Goal: Task Accomplishment & Management: Use online tool/utility

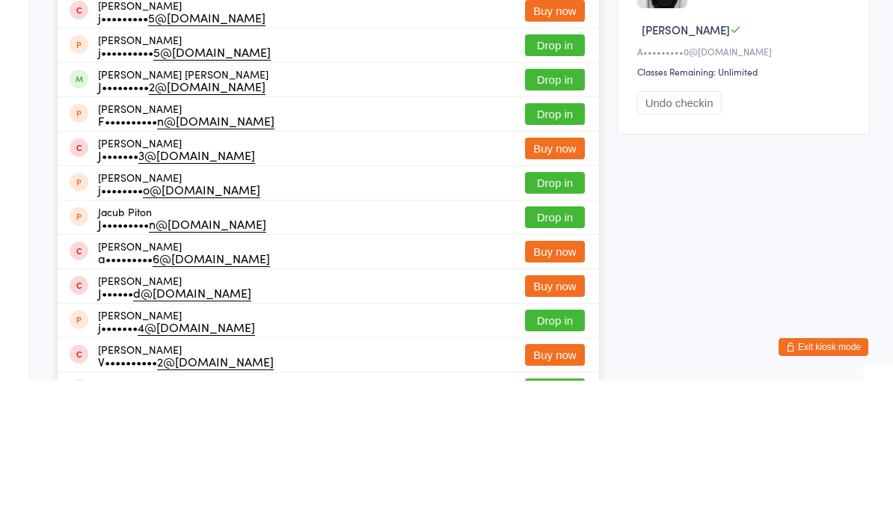
type input "Jace"
click at [547, 219] on button "Drop in" at bounding box center [555, 230] width 60 height 22
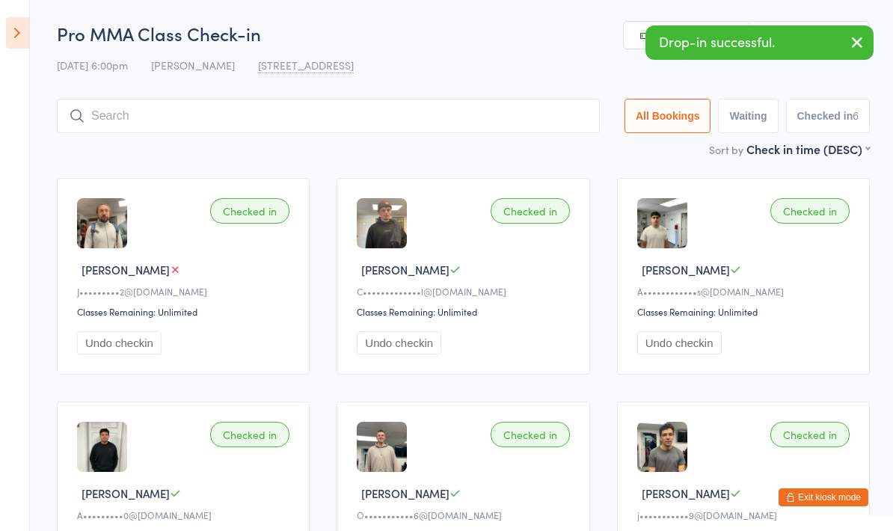
click at [304, 102] on input "search" at bounding box center [328, 116] width 543 height 34
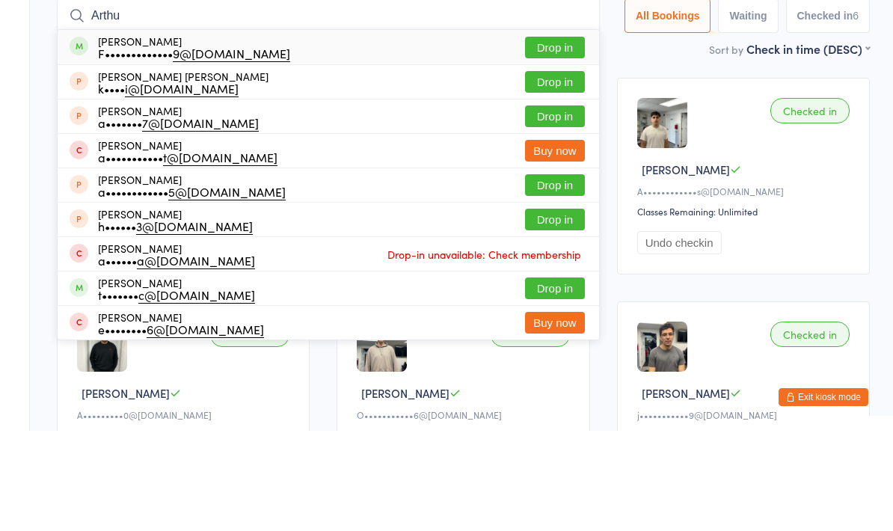
type input "Arthu"
click at [541, 137] on button "Drop in" at bounding box center [555, 148] width 60 height 22
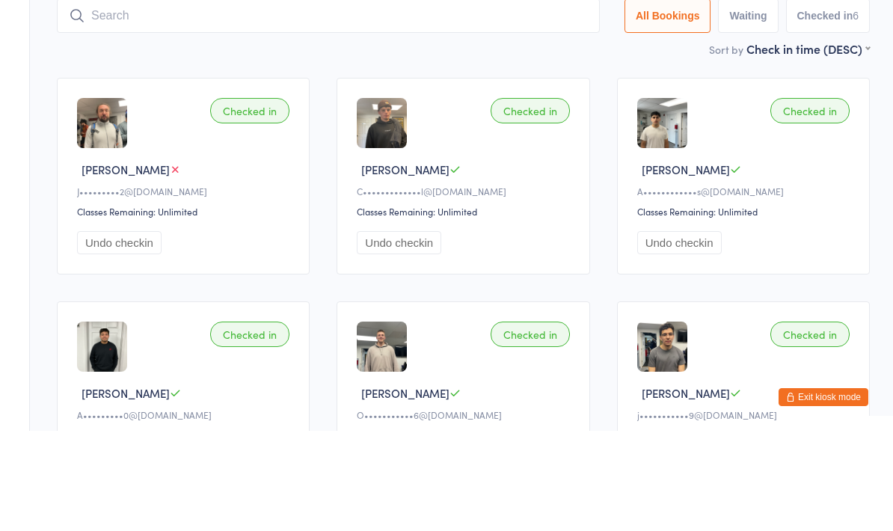
scroll to position [100, 0]
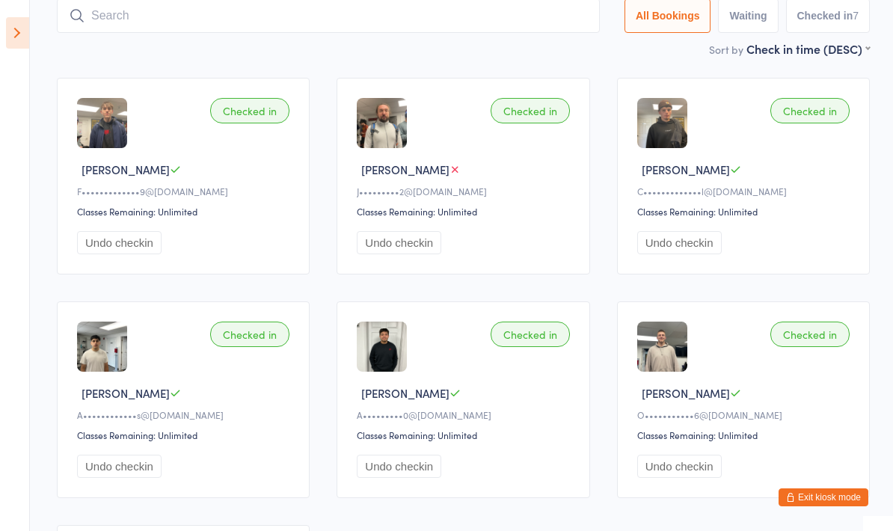
click at [206, 25] on input "search" at bounding box center [328, 16] width 543 height 34
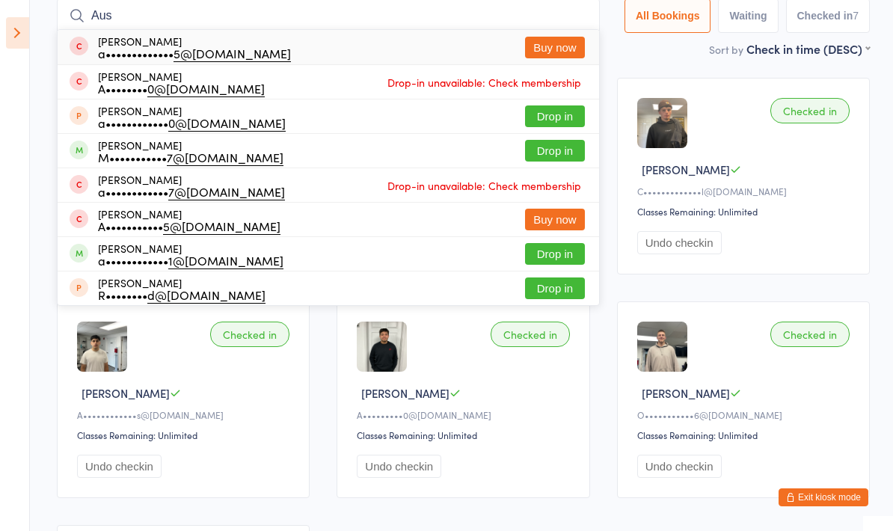
type input "Aus"
click at [532, 160] on button "Drop in" at bounding box center [555, 151] width 60 height 22
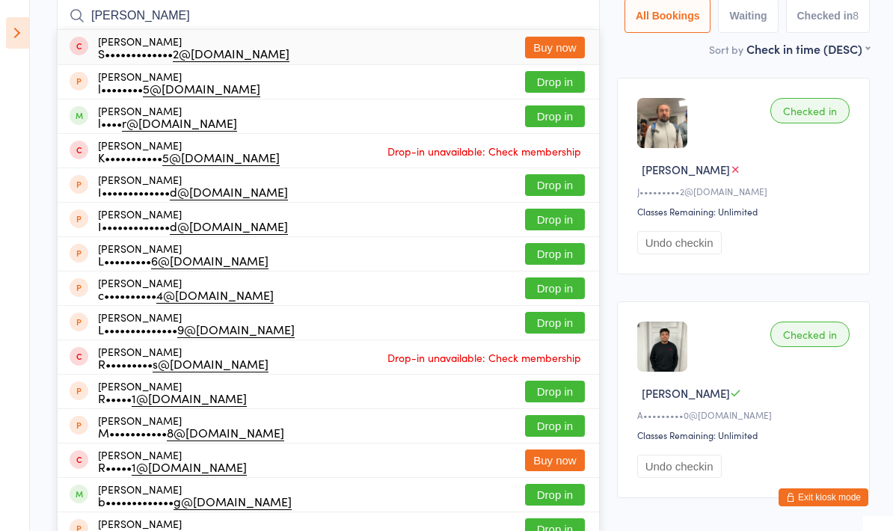
type input "[PERSON_NAME]"
click at [538, 111] on button "Drop in" at bounding box center [555, 116] width 60 height 22
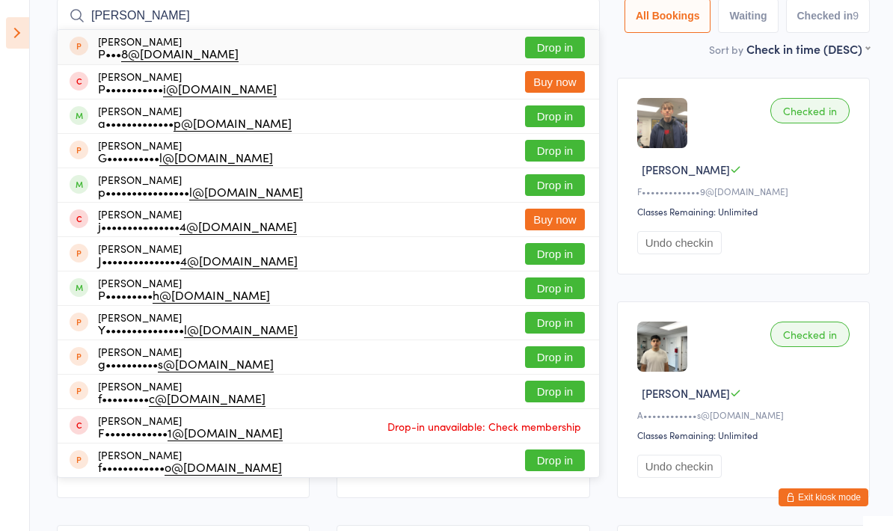
type input "[PERSON_NAME]"
click at [546, 117] on button "Drop in" at bounding box center [555, 116] width 60 height 22
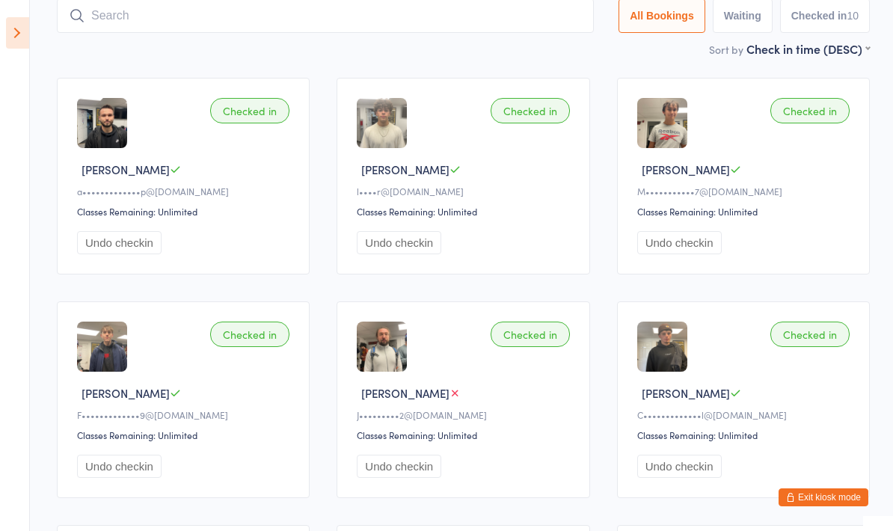
click at [17, 40] on icon at bounding box center [17, 32] width 23 height 31
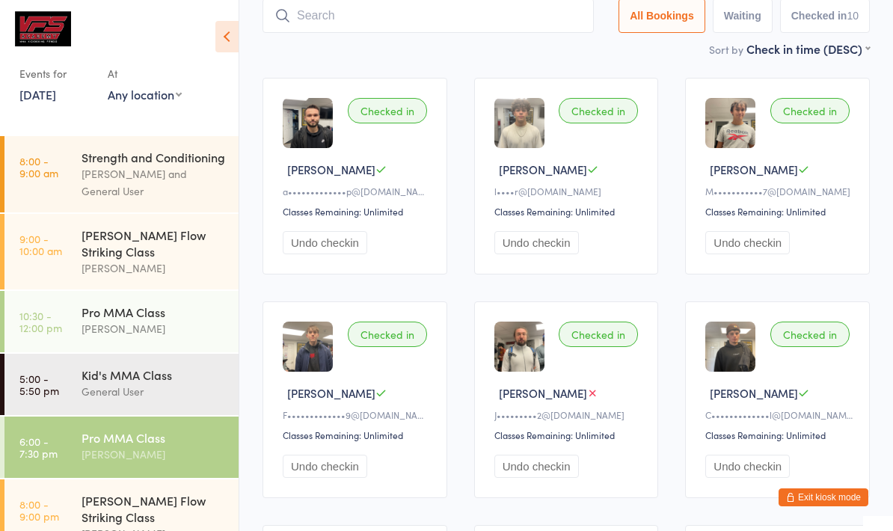
click at [541, 478] on button "Undo checkin" at bounding box center [536, 466] width 84 height 23
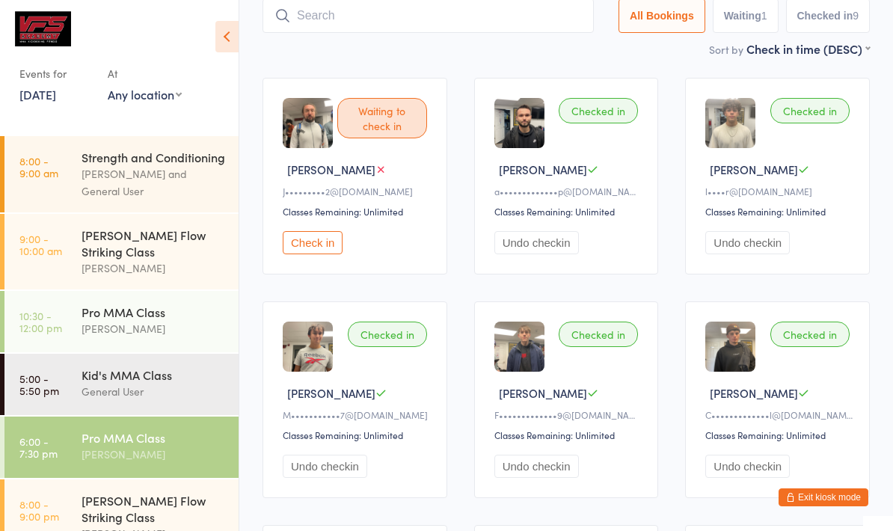
click at [338, 478] on button "Undo checkin" at bounding box center [325, 466] width 84 height 23
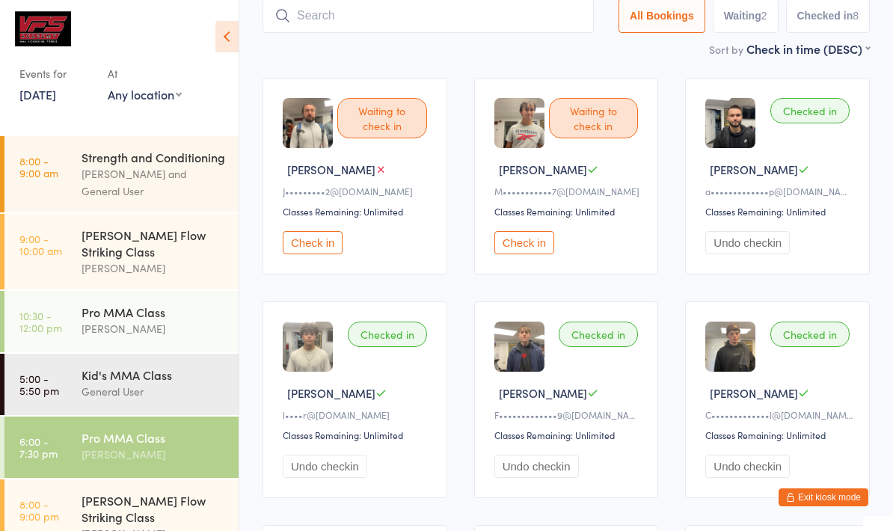
click at [766, 246] on button "Undo checkin" at bounding box center [747, 242] width 84 height 23
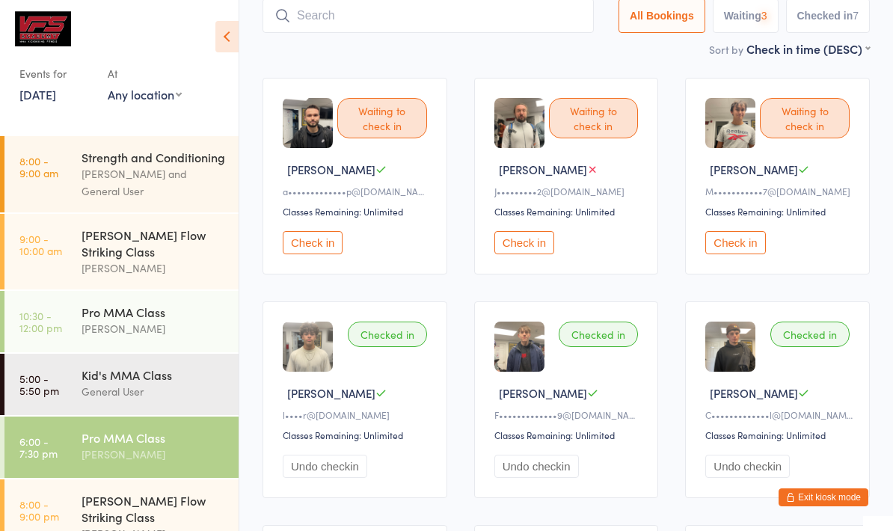
click at [343, 478] on button "Undo checkin" at bounding box center [325, 466] width 84 height 23
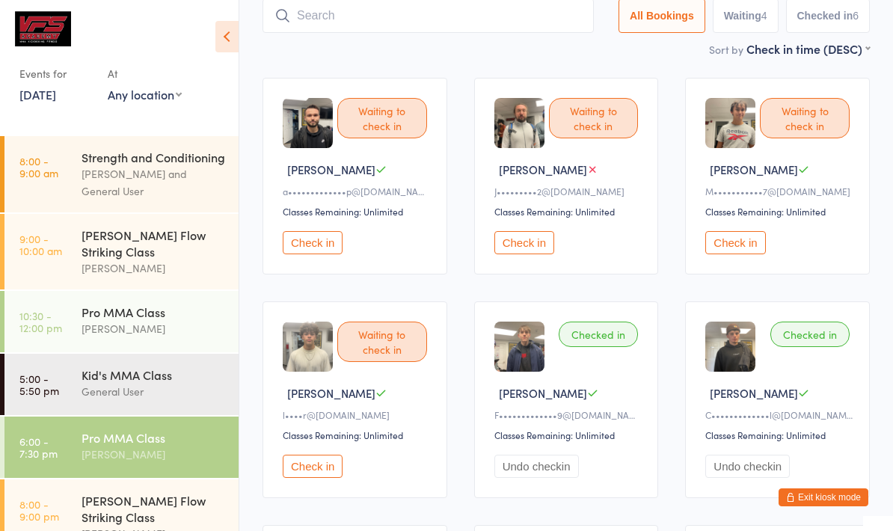
click at [550, 478] on button "Undo checkin" at bounding box center [536, 466] width 84 height 23
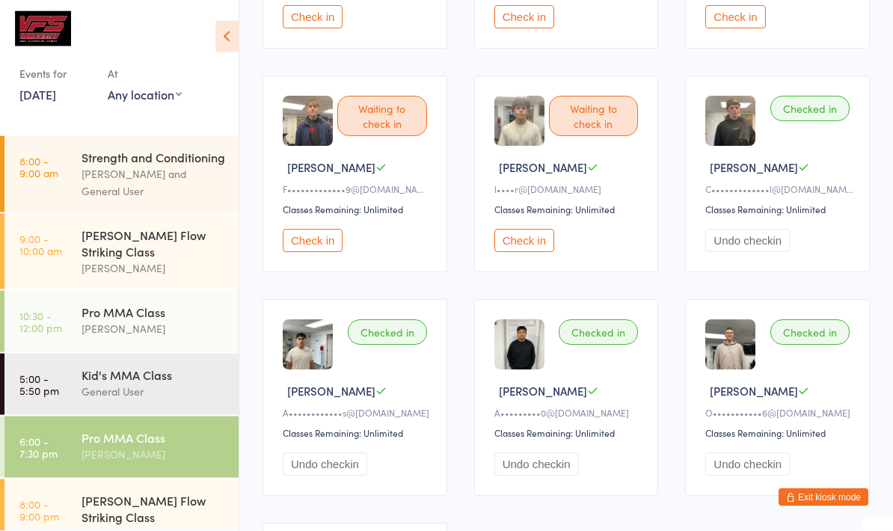
scroll to position [327, 0]
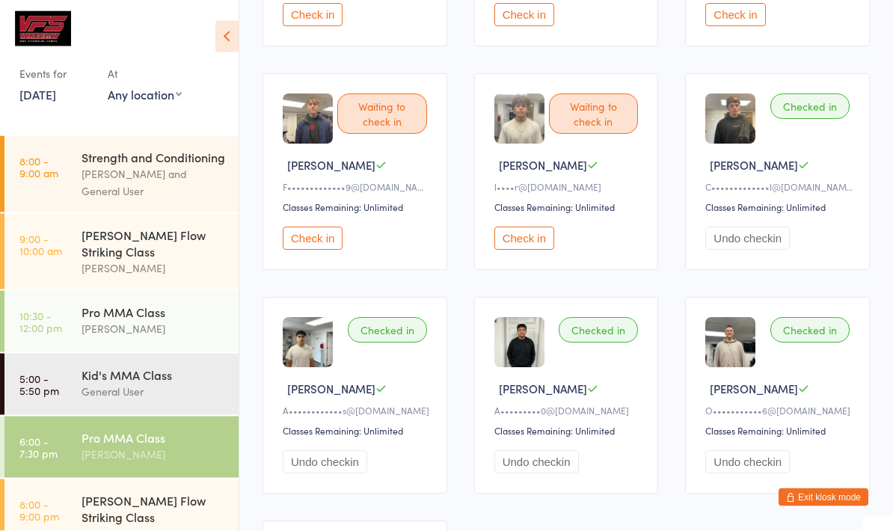
click at [183, 508] on div "[PERSON_NAME] Flow Striking Class" at bounding box center [153, 508] width 144 height 33
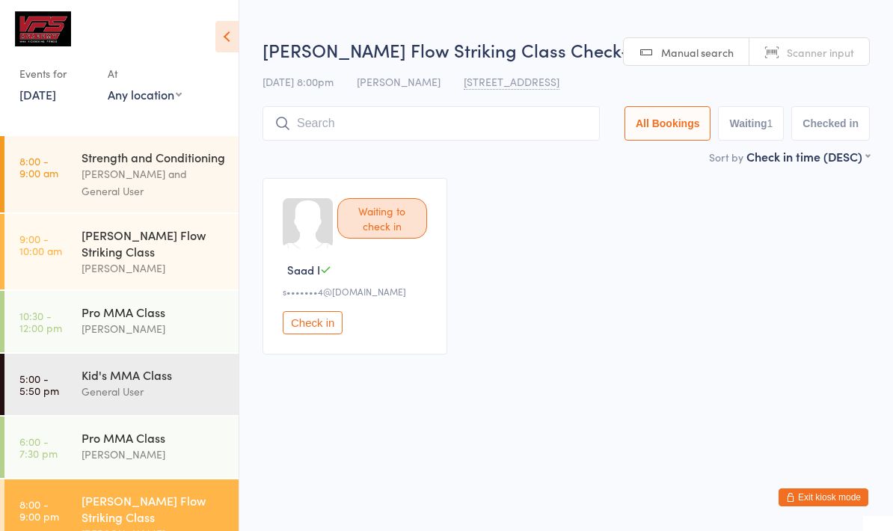
click at [123, 458] on div "[PERSON_NAME]" at bounding box center [153, 454] width 144 height 17
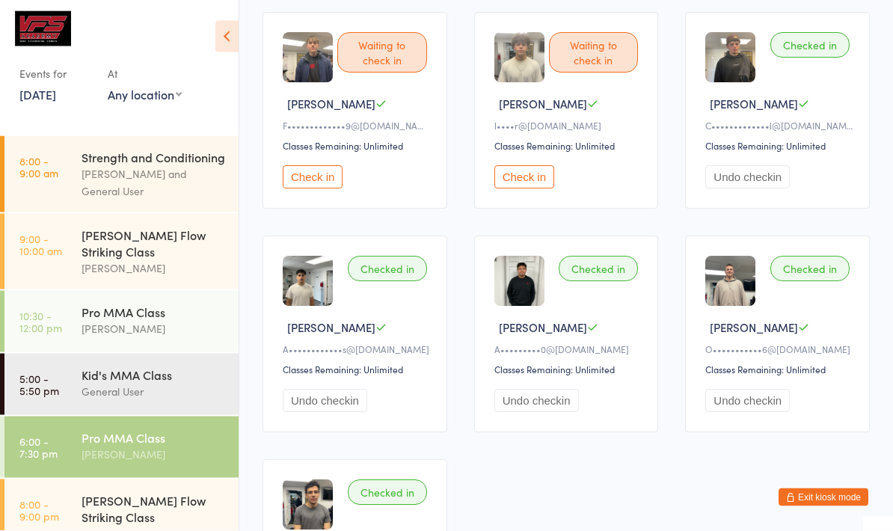
scroll to position [390, 0]
click at [166, 525] on div "[PERSON_NAME]" at bounding box center [153, 533] width 144 height 17
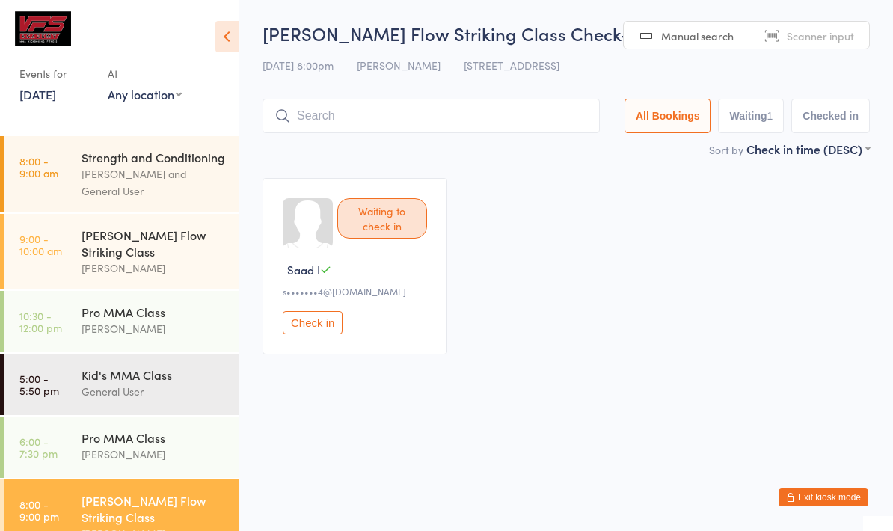
click at [555, 111] on input "search" at bounding box center [430, 116] width 337 height 34
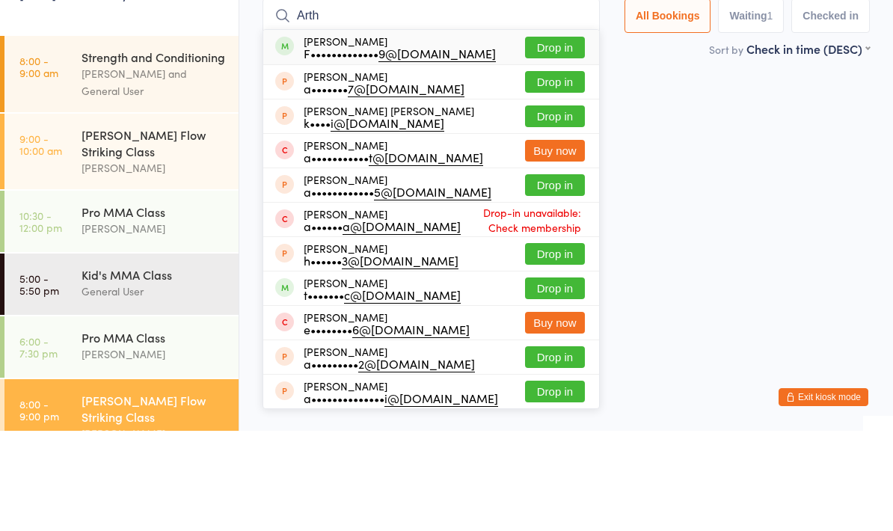
type input "Arth"
click at [549, 137] on button "Drop in" at bounding box center [555, 148] width 60 height 22
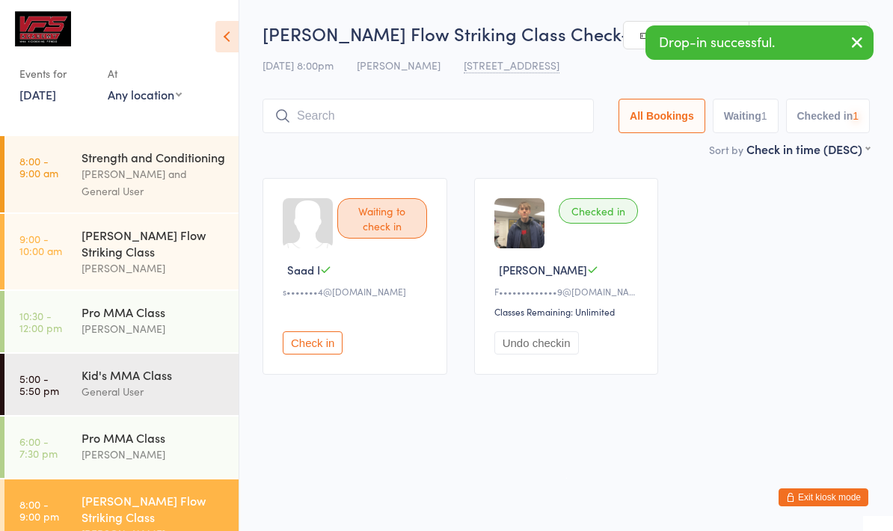
click at [493, 115] on input "search" at bounding box center [427, 116] width 331 height 34
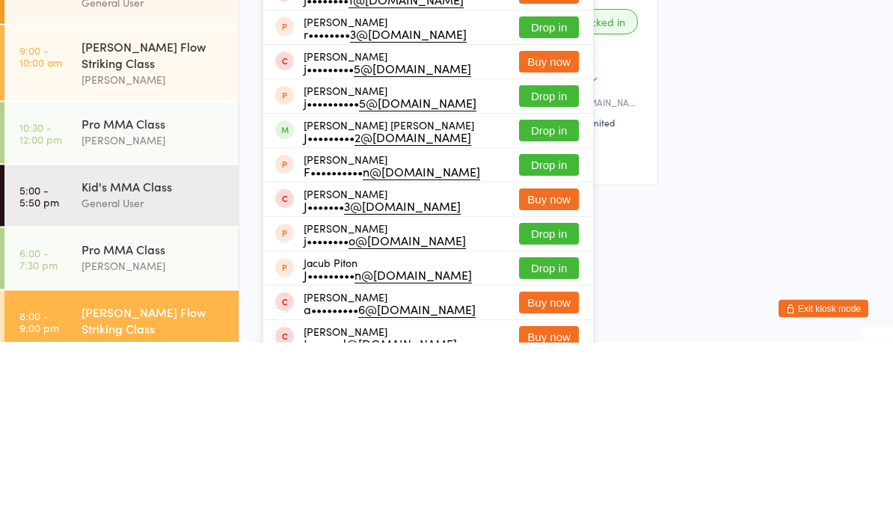
type input "Jace"
click at [542, 309] on button "Drop in" at bounding box center [549, 320] width 60 height 22
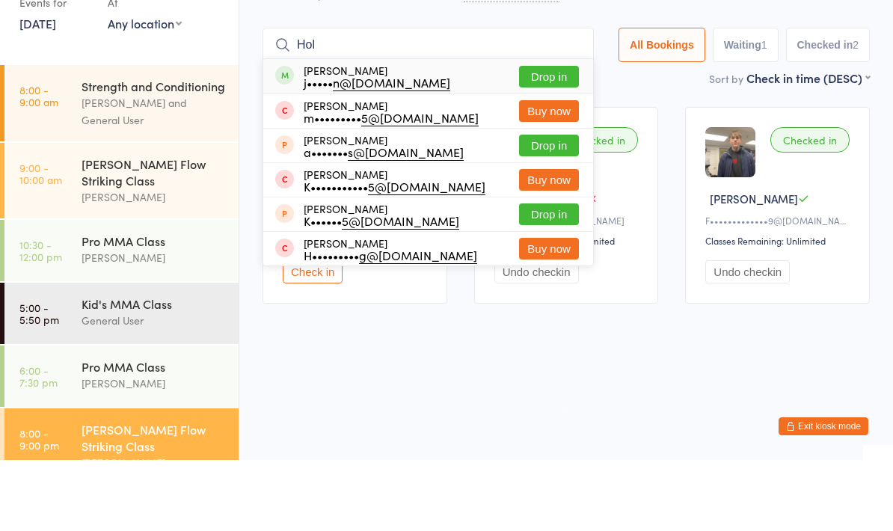
type input "Hol"
click at [523, 137] on button "Drop in" at bounding box center [549, 148] width 60 height 22
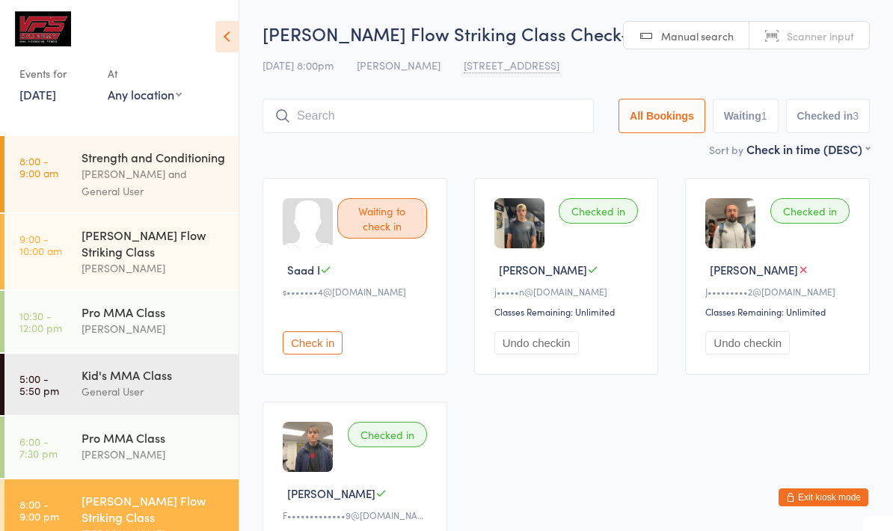
click at [414, 90] on div "[PERSON_NAME] Flow Striking Class Check-in [DATE] 8:00pm [PERSON_NAME] [STREET_…" at bounding box center [565, 81] width 607 height 120
click at [479, 120] on input "search" at bounding box center [427, 116] width 331 height 34
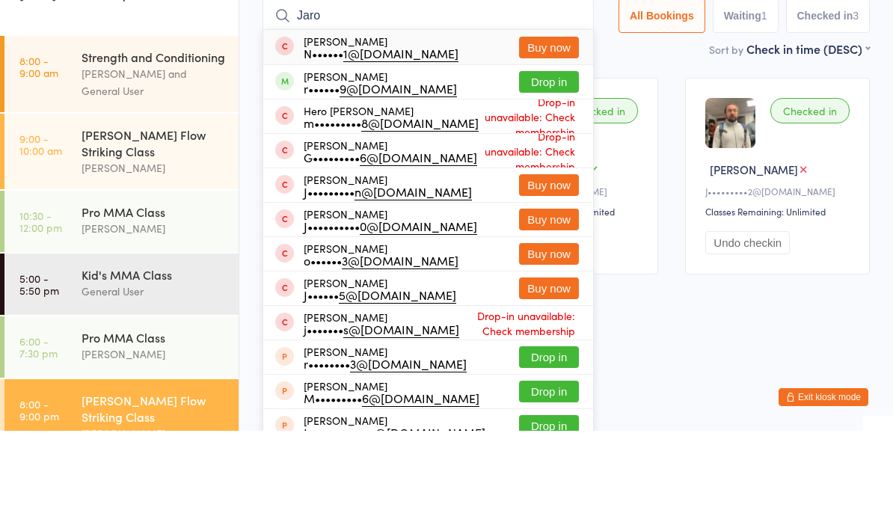
type input "Jaro"
click at [535, 171] on button "Drop in" at bounding box center [549, 182] width 60 height 22
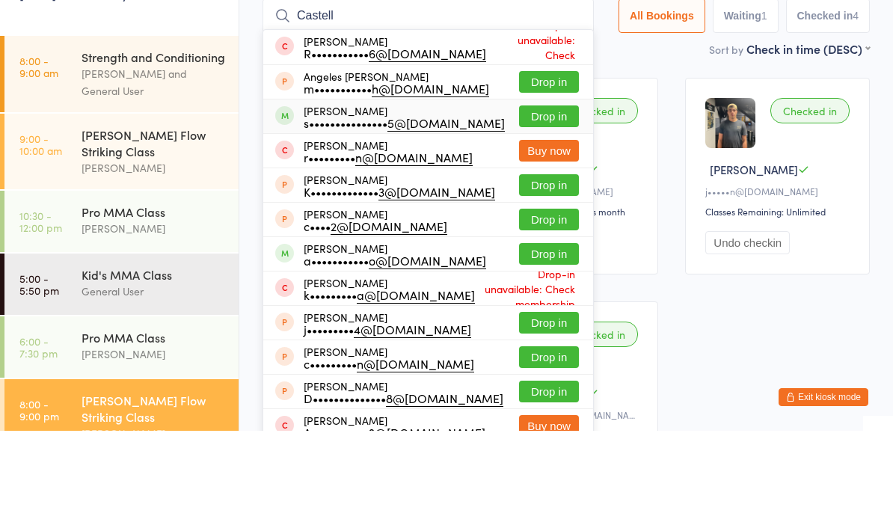
type input "Castell"
click at [476, 200] on div "[PERSON_NAME] s••••••••••••••• 5@[DOMAIN_NAME] Drop in" at bounding box center [428, 217] width 330 height 34
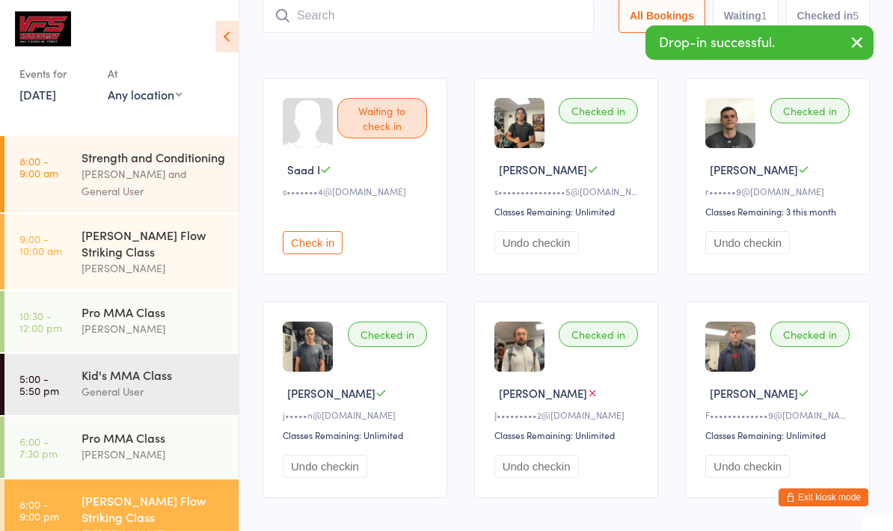
click at [440, 31] on input "search" at bounding box center [427, 16] width 331 height 34
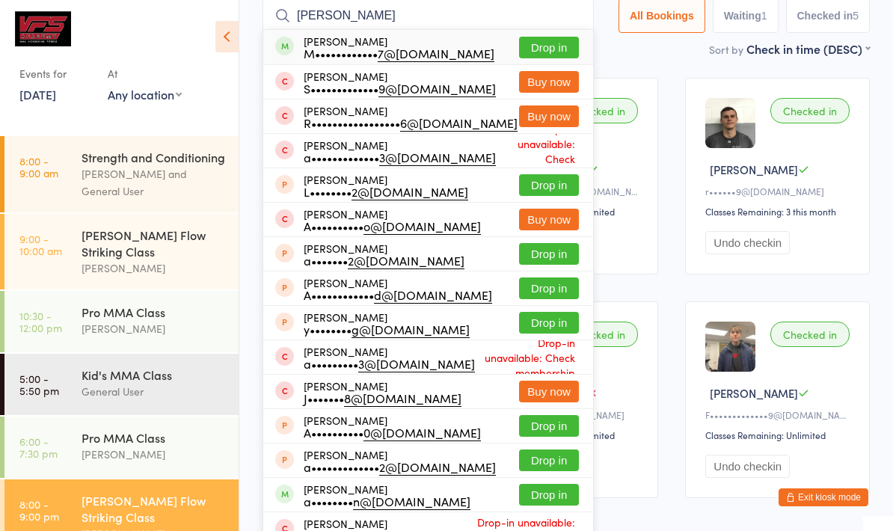
type input "[PERSON_NAME]"
click at [387, 43] on div "[PERSON_NAME] M•••••••••••• 7@[DOMAIN_NAME]" at bounding box center [399, 47] width 191 height 24
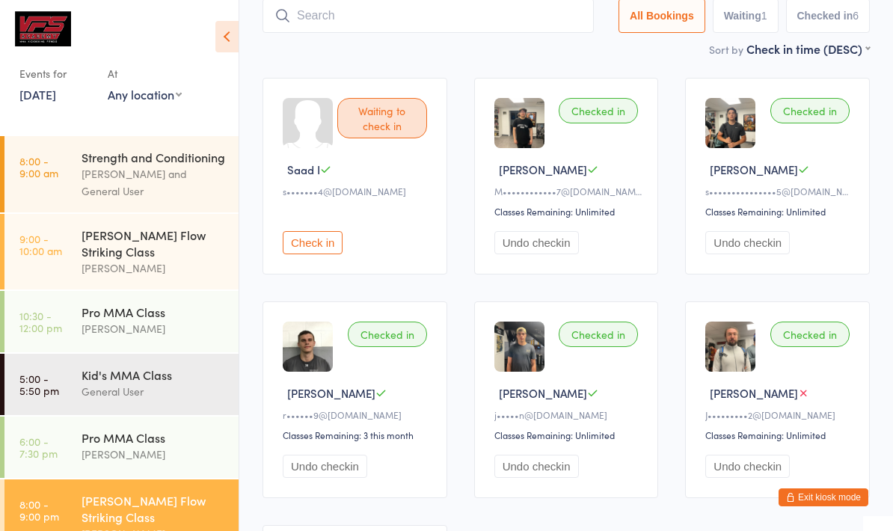
click at [364, 20] on input "search" at bounding box center [427, 16] width 331 height 34
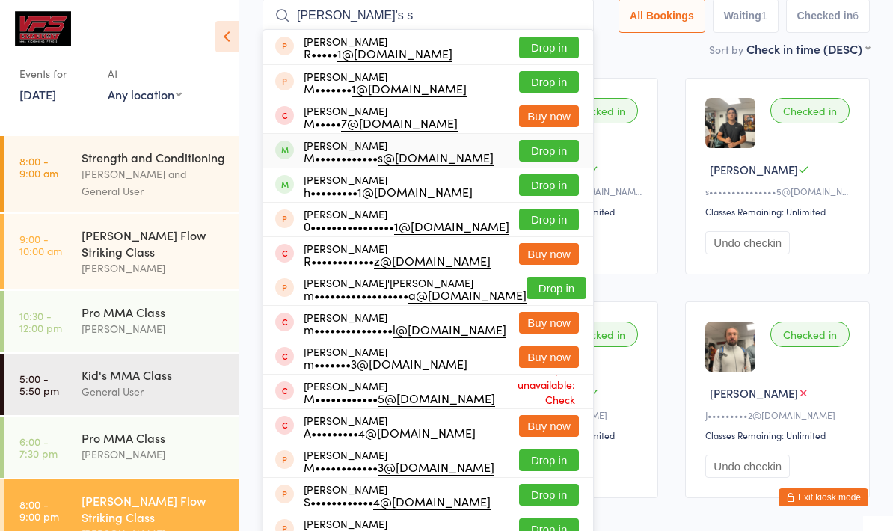
type input "[PERSON_NAME]’s s"
click at [342, 151] on div "M•••••••••••• s@[DOMAIN_NAME]" at bounding box center [399, 157] width 190 height 12
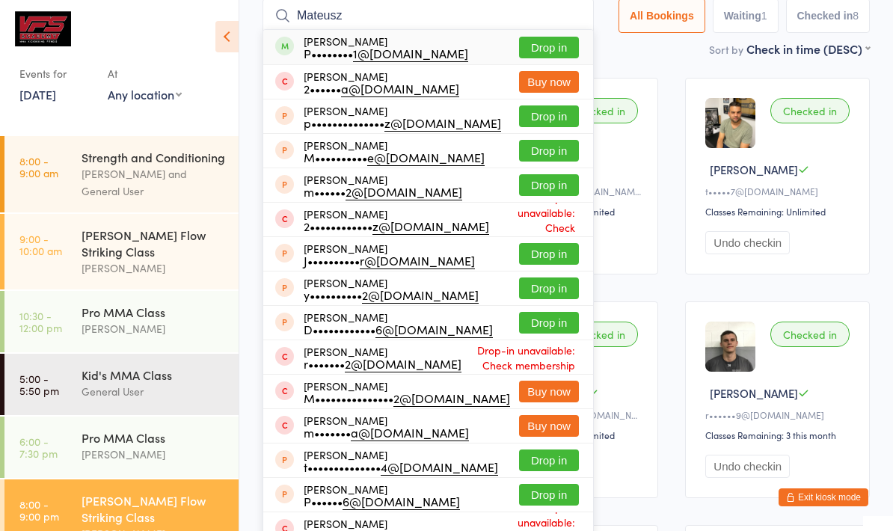
type input "Mateusz"
click at [545, 52] on button "Drop in" at bounding box center [549, 48] width 60 height 22
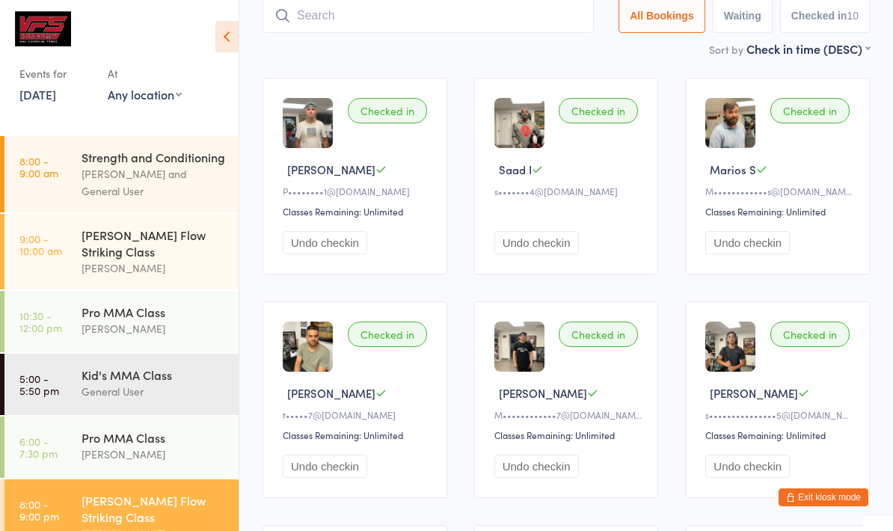
click at [473, 9] on input "search" at bounding box center [427, 16] width 331 height 34
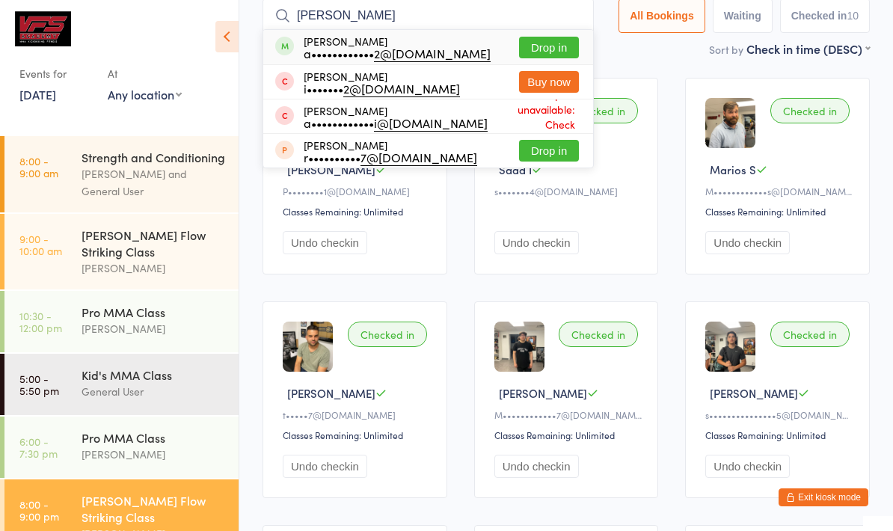
type input "[PERSON_NAME]"
click at [538, 52] on button "Drop in" at bounding box center [549, 48] width 60 height 22
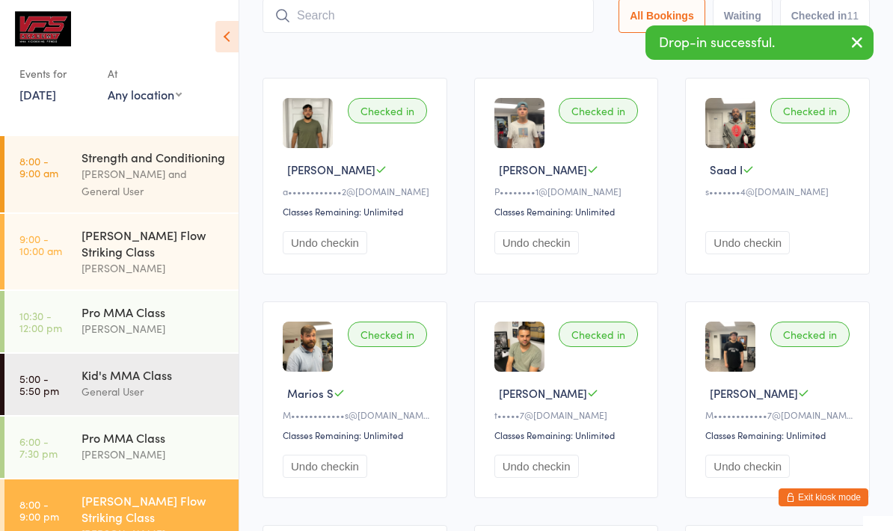
click at [371, 57] on div "Sort by Check in time (DESC) First name (ASC) First name (DESC) Last name (ASC)…" at bounding box center [565, 48] width 607 height 16
click at [490, 4] on input "search" at bounding box center [427, 16] width 331 height 34
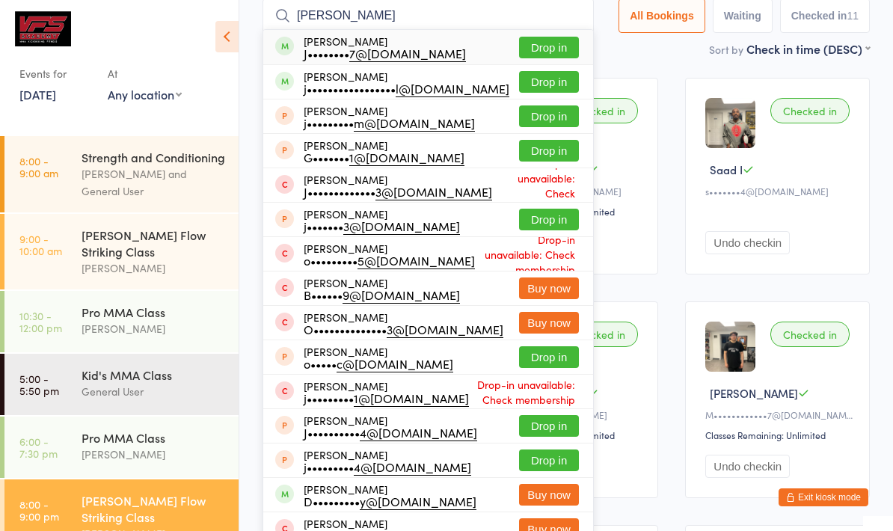
type input "[PERSON_NAME]"
click at [556, 90] on button "Drop in" at bounding box center [549, 82] width 60 height 22
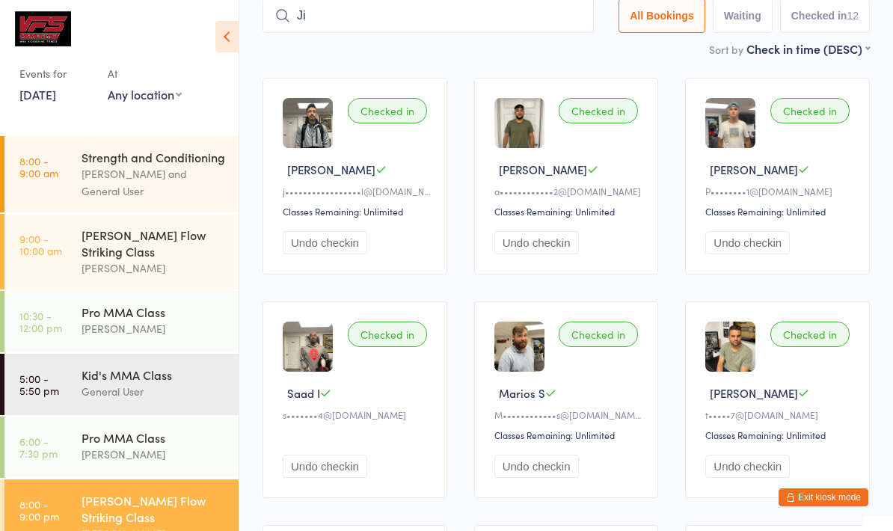
type input "J"
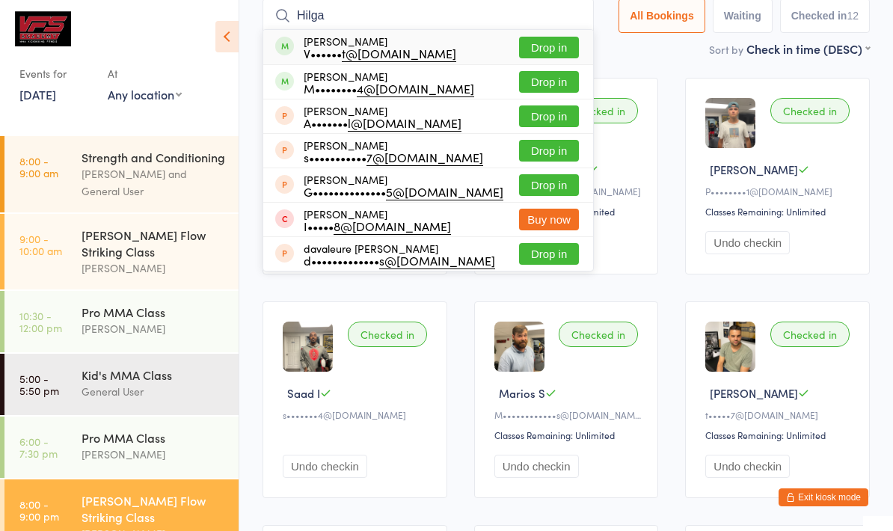
type input "Hilga"
click at [538, 90] on button "Drop in" at bounding box center [549, 82] width 60 height 22
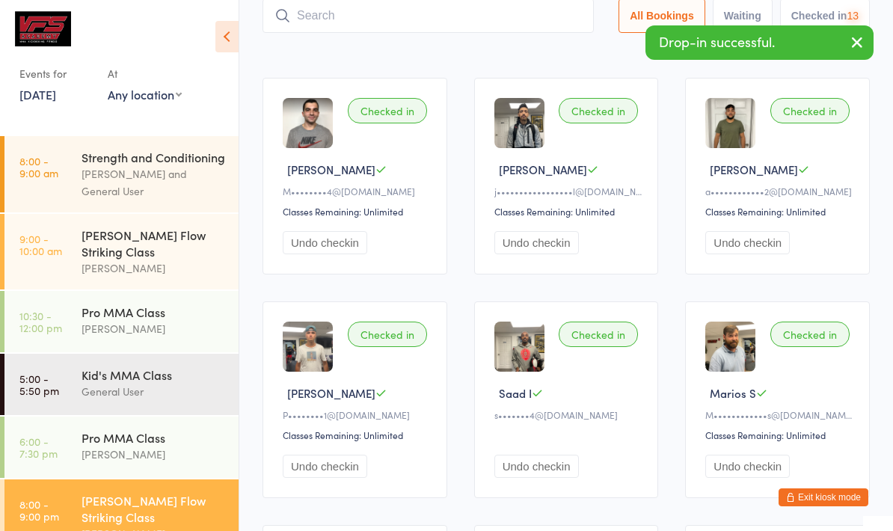
click at [390, 25] on input "search" at bounding box center [427, 16] width 331 height 34
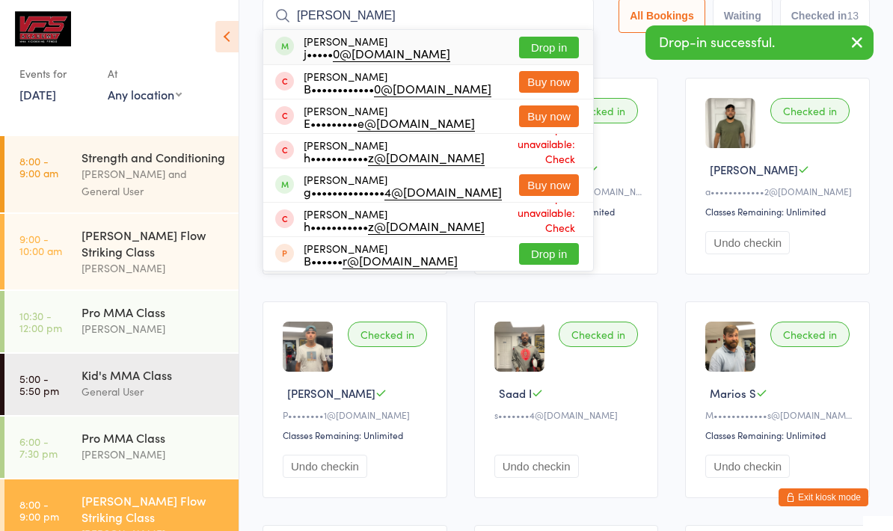
type input "[PERSON_NAME]"
click at [548, 43] on button "Drop in" at bounding box center [549, 48] width 60 height 22
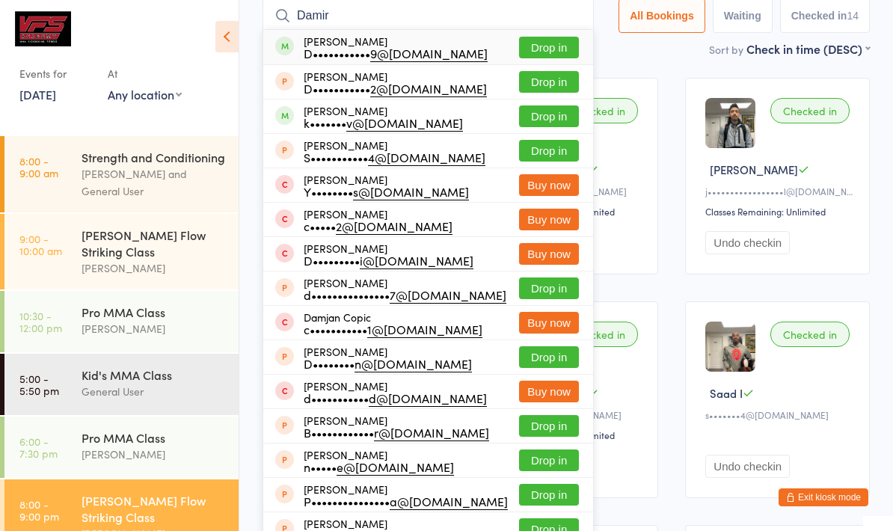
type input "Damir"
click at [535, 55] on button "Drop in" at bounding box center [549, 48] width 60 height 22
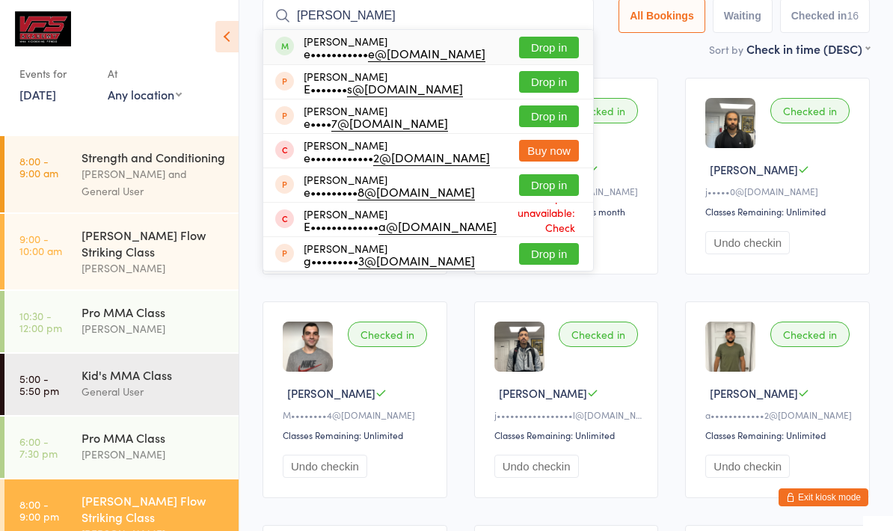
type input "[PERSON_NAME]"
click at [550, 38] on button "Drop in" at bounding box center [549, 48] width 60 height 22
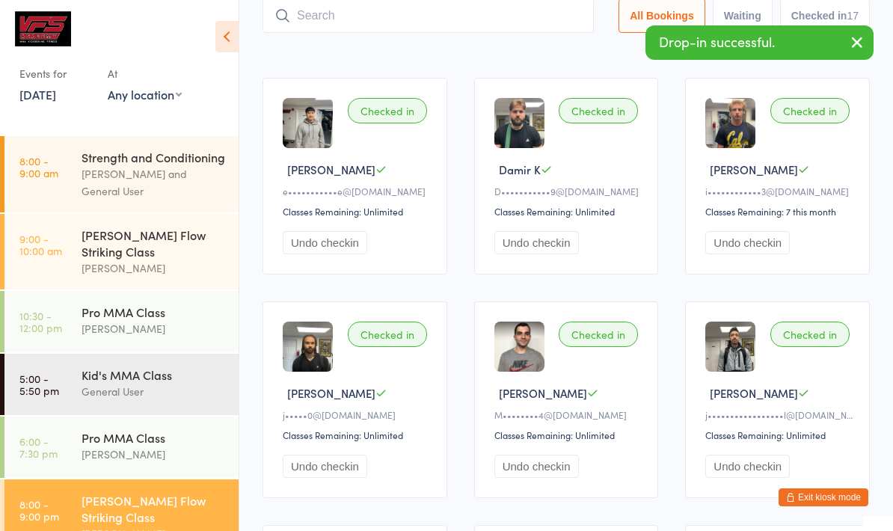
click at [371, 11] on input "search" at bounding box center [427, 16] width 331 height 34
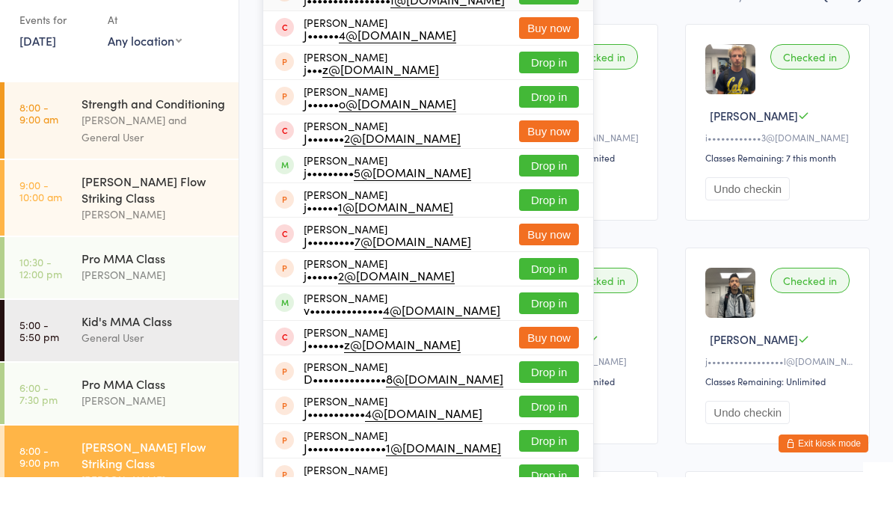
type input "[PERSON_NAME]"
click at [534, 209] on button "Drop in" at bounding box center [549, 220] width 60 height 22
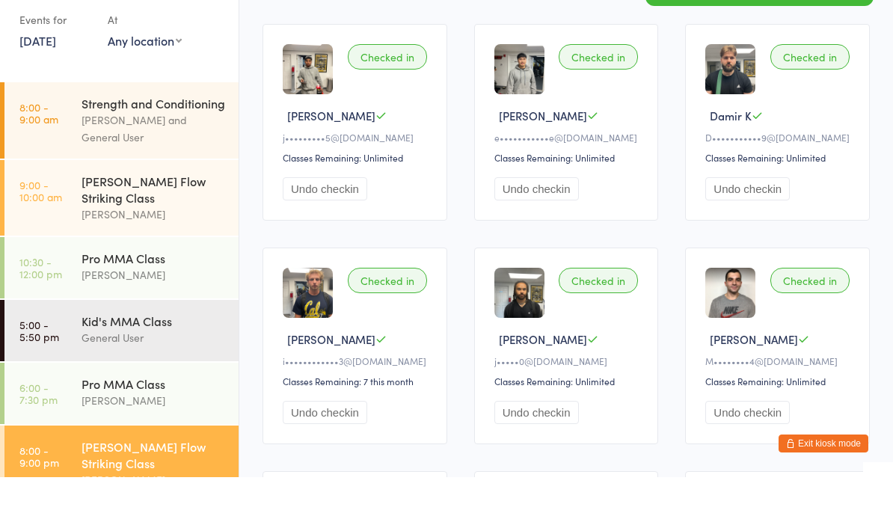
scroll to position [0, 0]
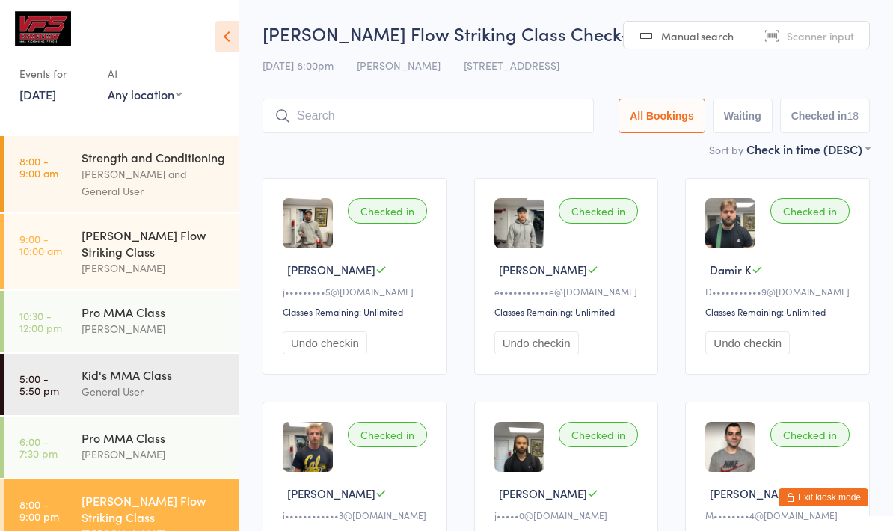
click at [535, 122] on input "search" at bounding box center [427, 116] width 331 height 34
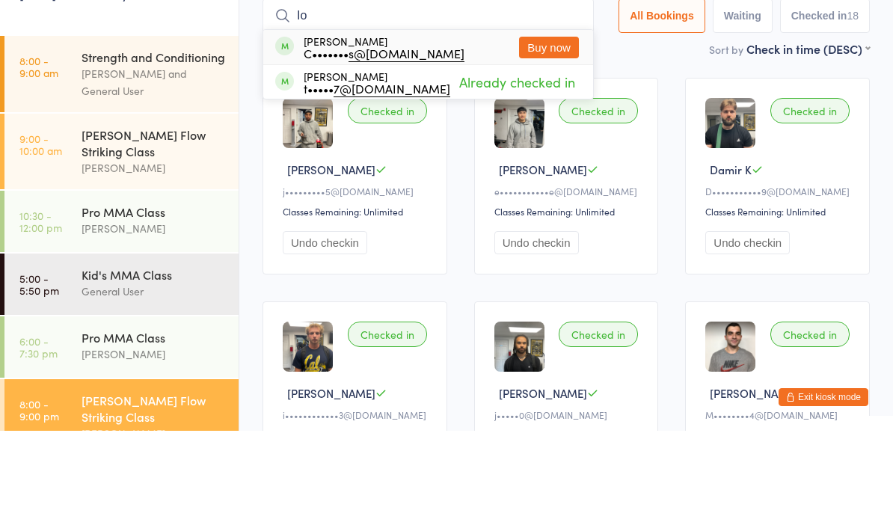
type input "I"
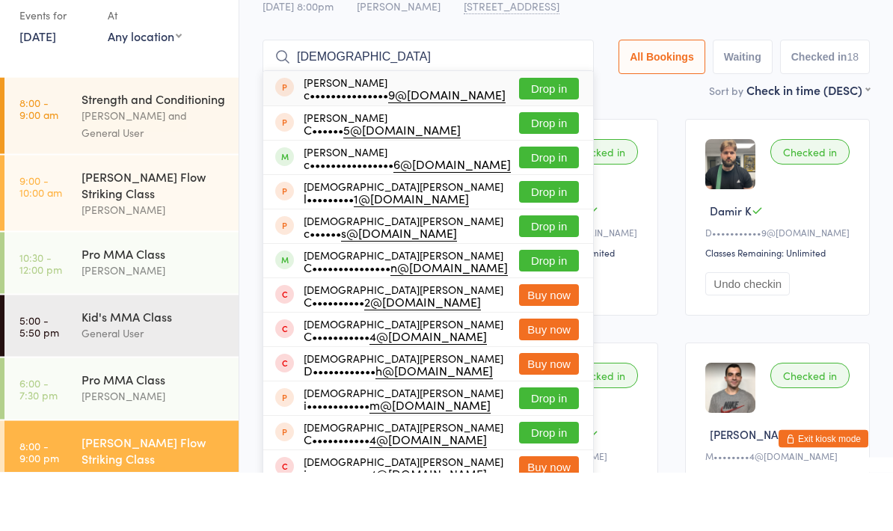
type input "[DEMOGRAPHIC_DATA]"
click at [547, 206] on button "Drop in" at bounding box center [549, 217] width 60 height 22
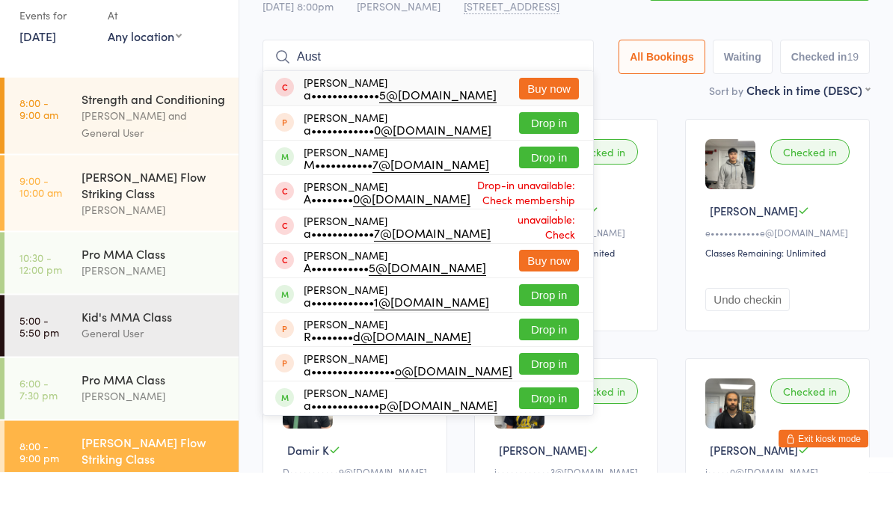
type input "Aust"
click at [541, 206] on button "Drop in" at bounding box center [549, 217] width 60 height 22
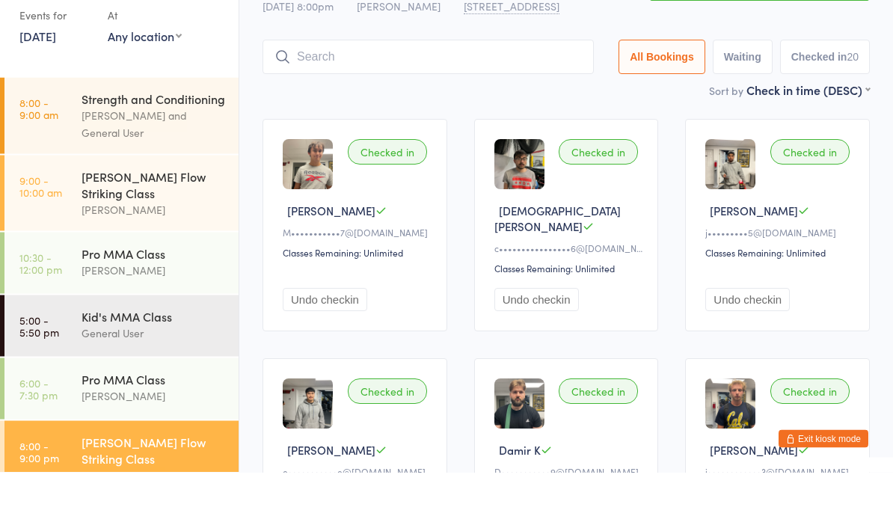
click at [502, 99] on input "search" at bounding box center [427, 116] width 331 height 34
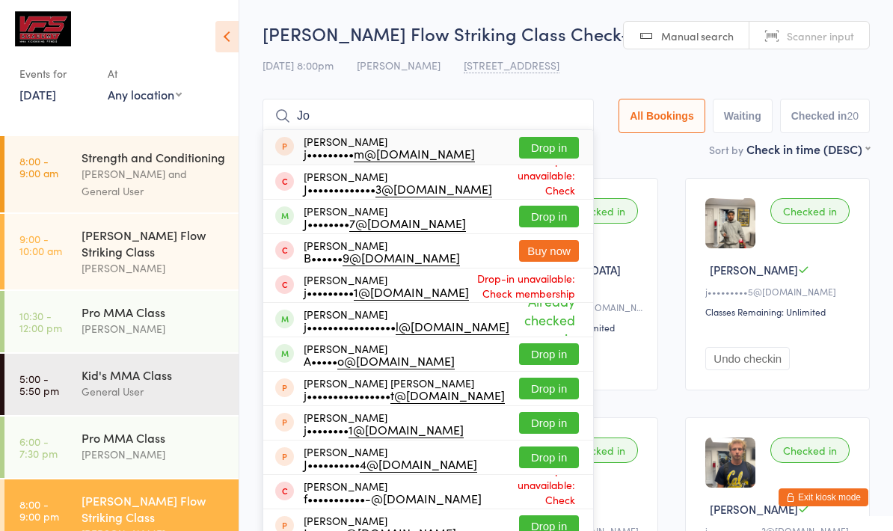
type input "J"
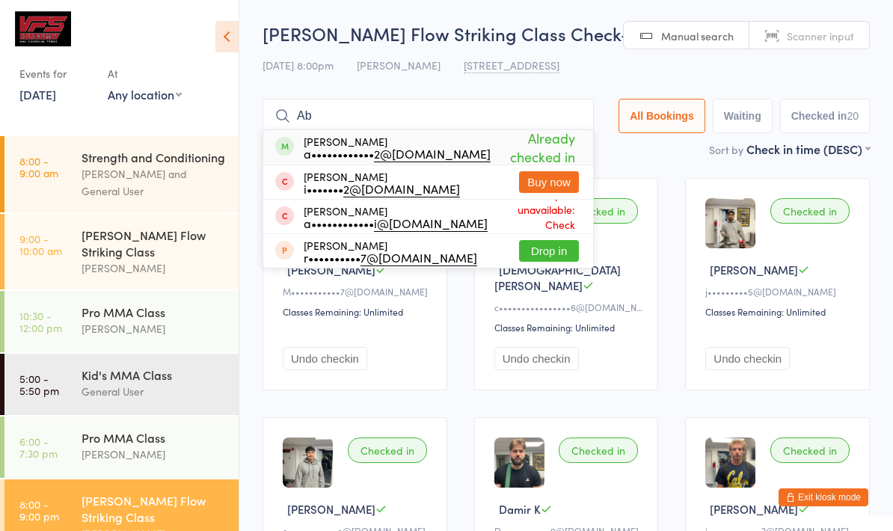
type input "A"
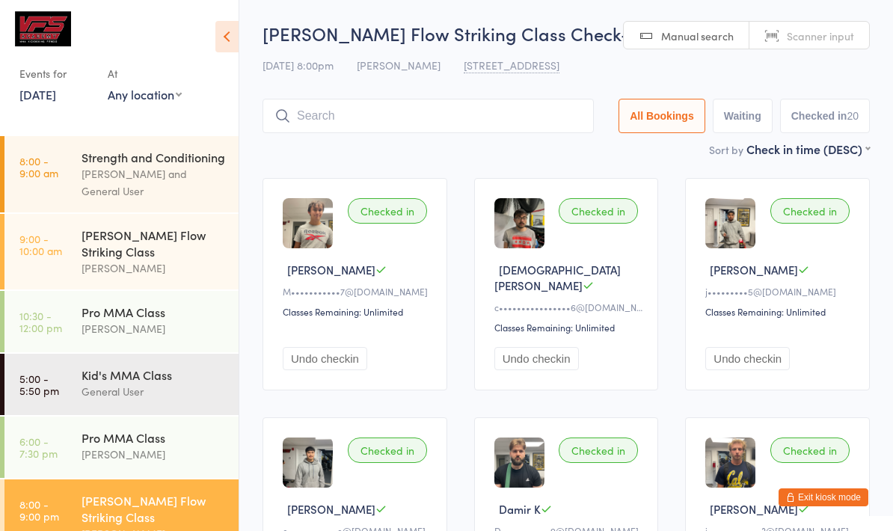
type input "M"
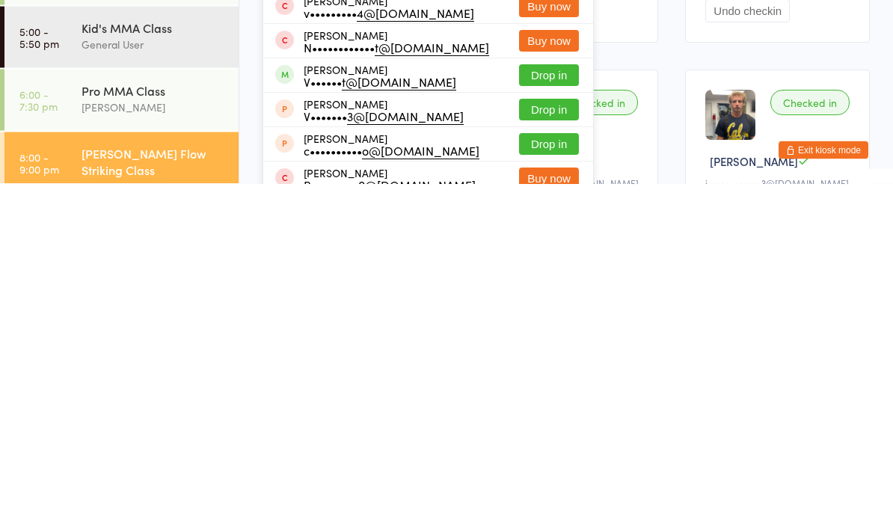
scroll to position [4, 0]
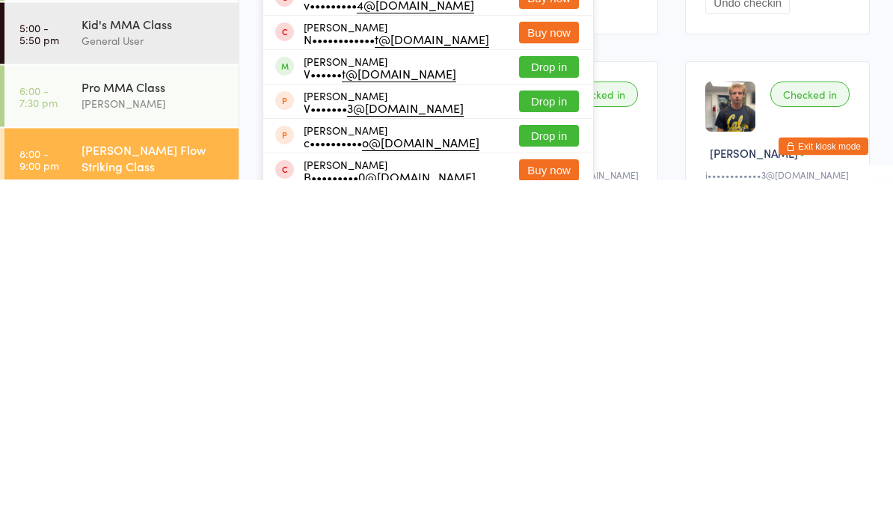
type input "Vin"
click at [538, 407] on button "Drop in" at bounding box center [549, 418] width 60 height 22
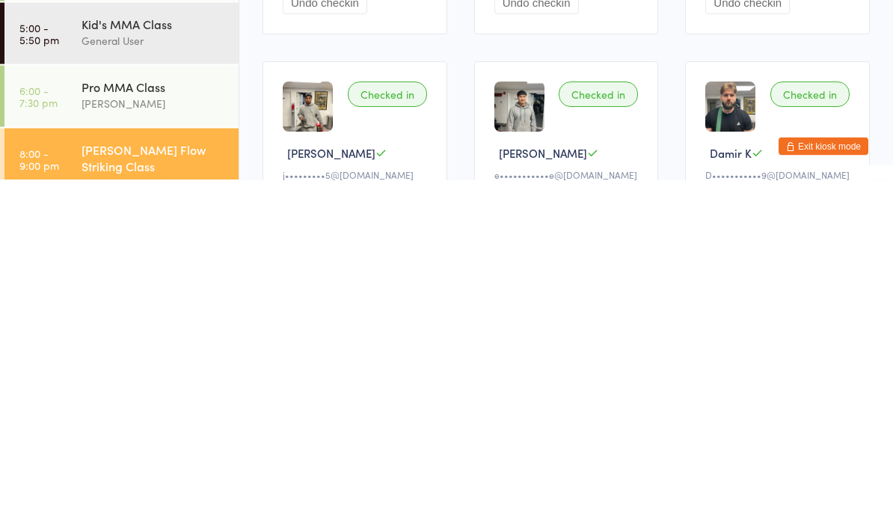
scroll to position [0, 0]
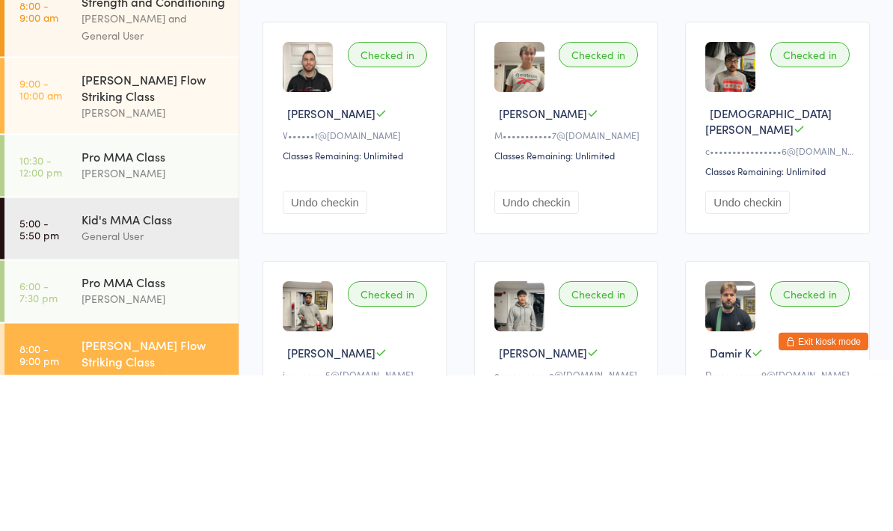
click at [344, 347] on button "Undo checkin" at bounding box center [325, 358] width 84 height 23
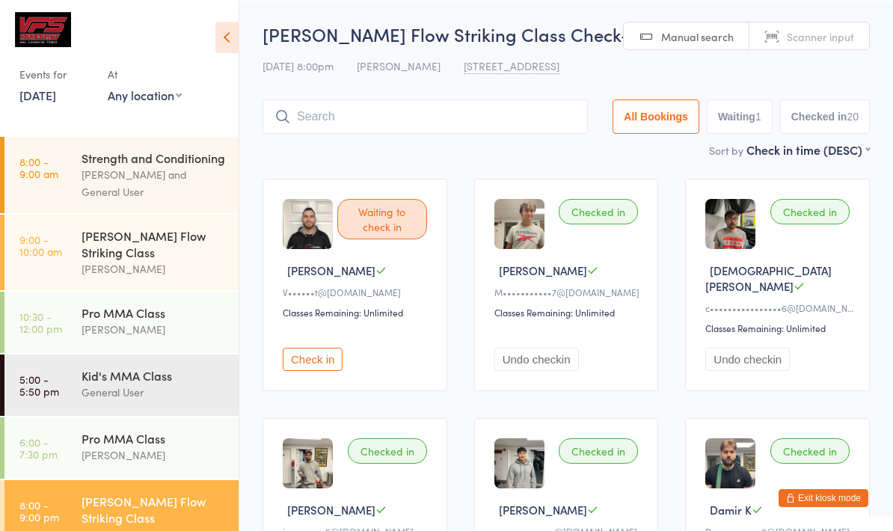
click at [445, 111] on input "search" at bounding box center [424, 116] width 325 height 34
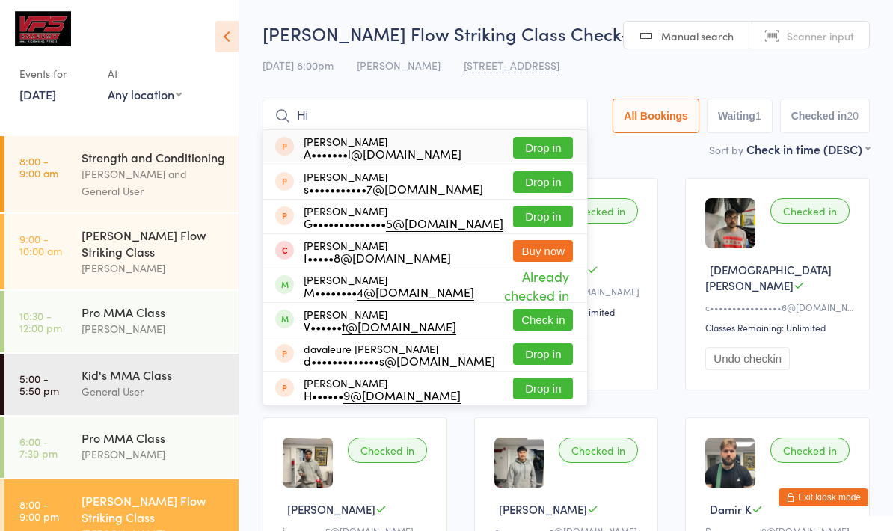
type input "H"
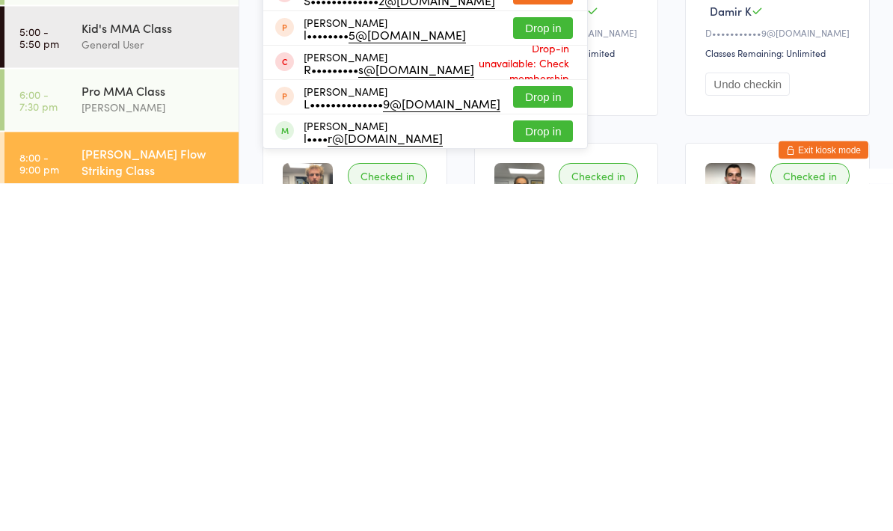
type input "[PERSON_NAME]"
click at [531, 468] on button "Drop in" at bounding box center [543, 479] width 60 height 22
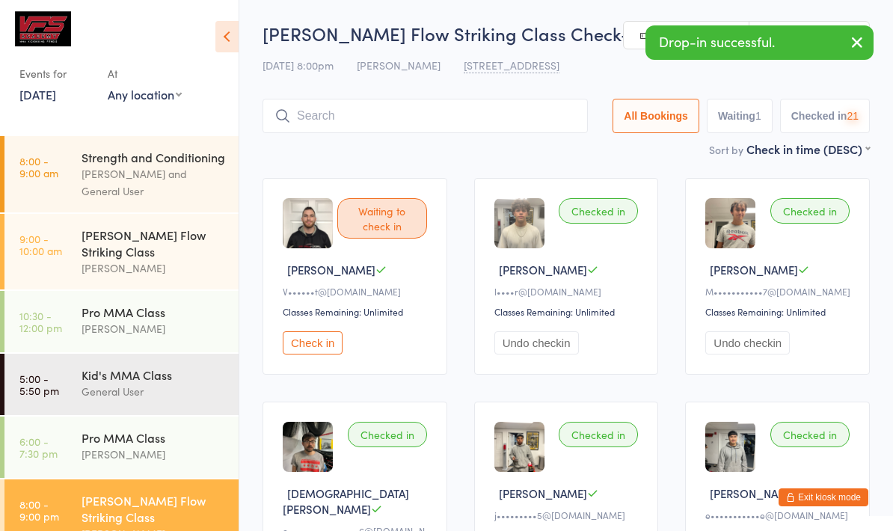
click at [508, 111] on input "search" at bounding box center [424, 116] width 325 height 34
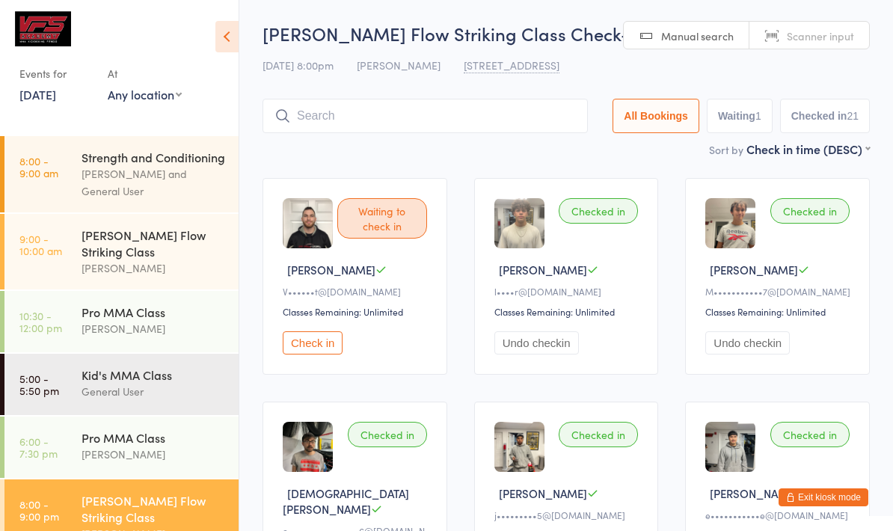
click at [46, 101] on link "[DATE]" at bounding box center [37, 94] width 37 height 16
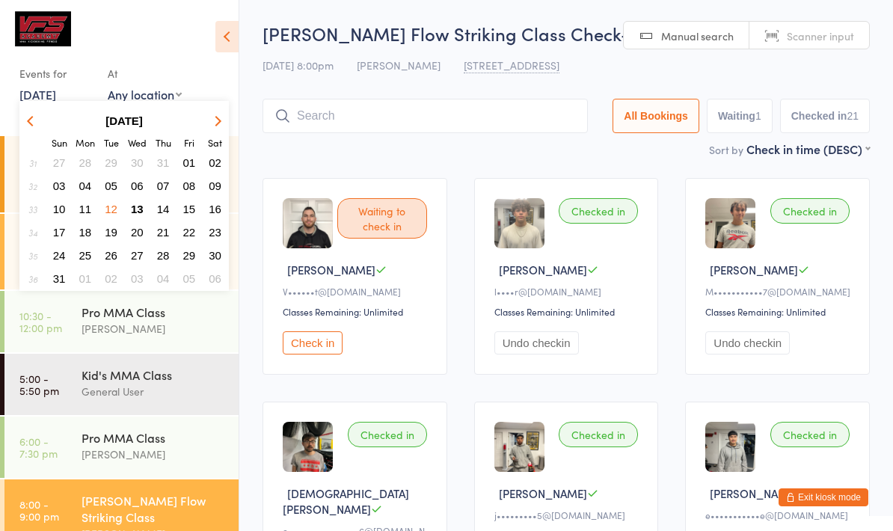
click at [164, 212] on span "14" at bounding box center [163, 209] width 13 height 13
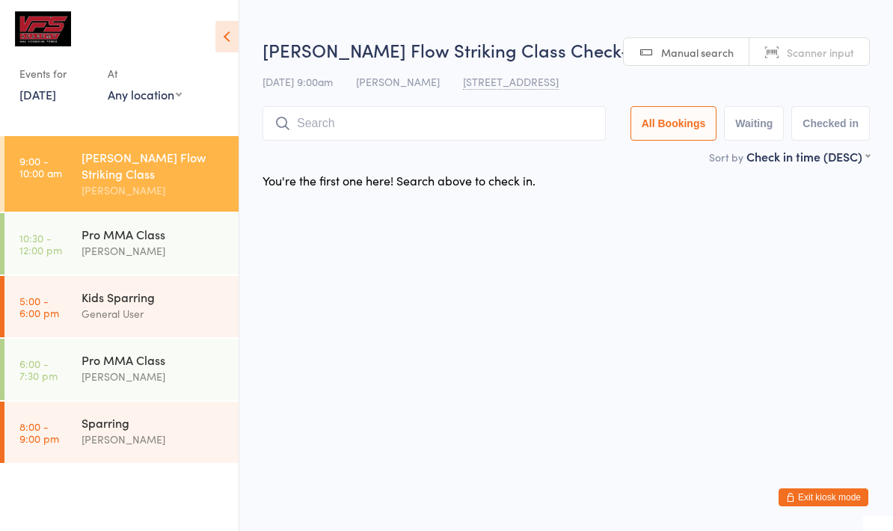
click at [221, 36] on icon at bounding box center [226, 36] width 23 height 31
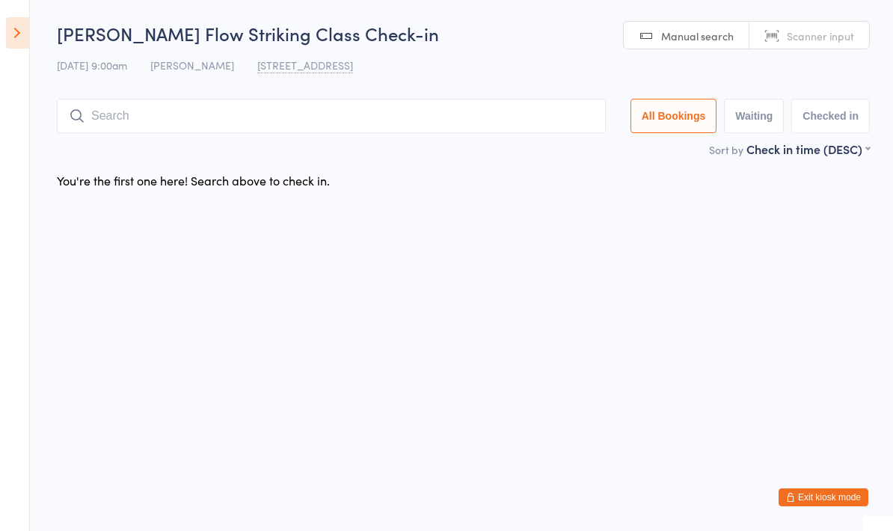
click at [1, 257] on aside "Events for [DATE] D Aug, YYYY [DATE] Sun Mon Tue Wed Thu Fri Sat 31 27 28 29 30…" at bounding box center [15, 265] width 30 height 531
click at [7, 252] on aside "Events for [DATE] D Aug, YYYY [DATE] Sun Mon Tue Wed Thu Fri Sat 31 27 28 29 30…" at bounding box center [15, 265] width 30 height 531
